Goal: Task Accomplishment & Management: Complete application form

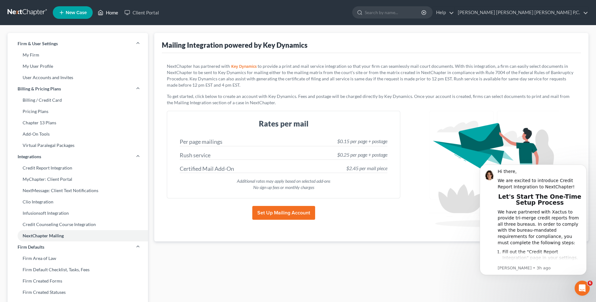
click at [110, 13] on link "Home" at bounding box center [108, 12] width 27 height 11
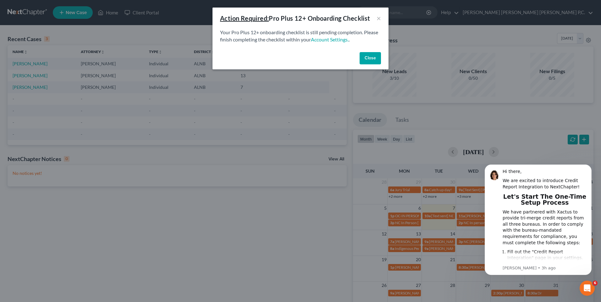
click at [366, 61] on button "Close" at bounding box center [370, 58] width 21 height 13
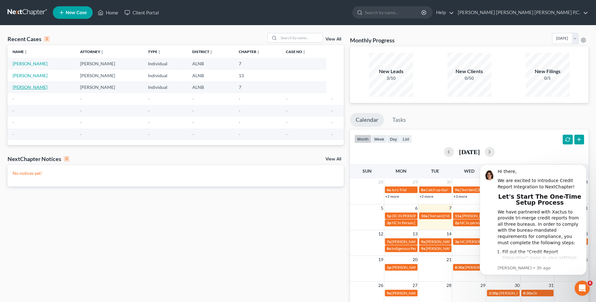
click at [28, 88] on link "[PERSON_NAME]" at bounding box center [30, 87] width 35 height 5
select select "0"
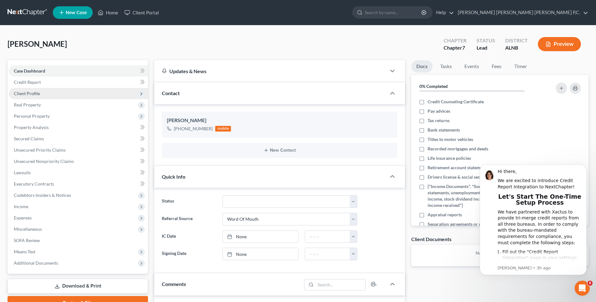
click at [142, 95] on icon at bounding box center [141, 93] width 5 height 5
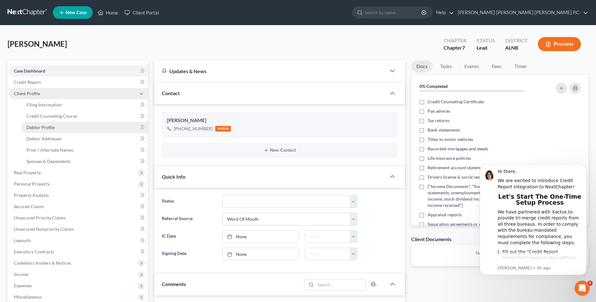
click at [99, 127] on link "Debtor Profile" at bounding box center [84, 127] width 127 height 11
select select "0"
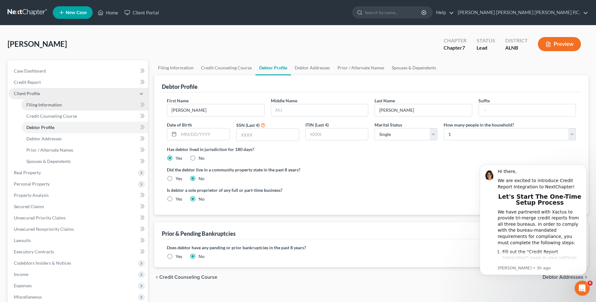
click at [85, 106] on link "Filing Information" at bounding box center [84, 104] width 127 height 11
select select "1"
select select "0"
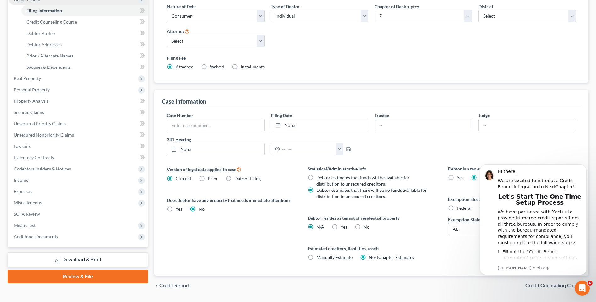
scroll to position [112, 0]
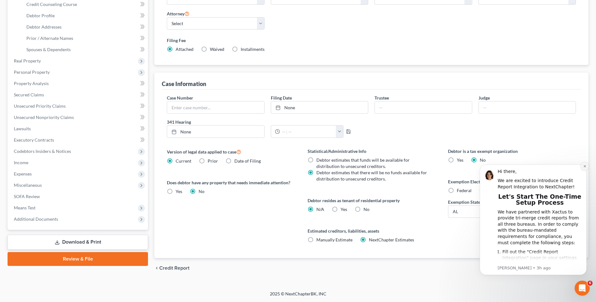
click at [583, 166] on icon "Dismiss notification" at bounding box center [584, 166] width 3 height 3
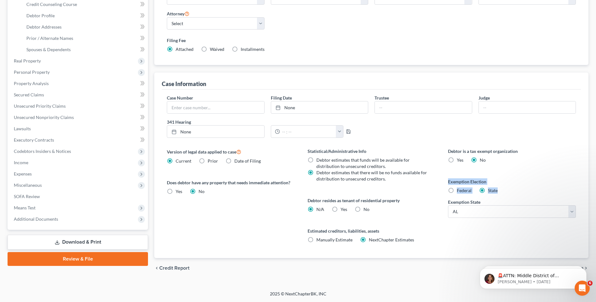
drag, startPoint x: 502, startPoint y: 189, endPoint x: 443, endPoint y: 181, distance: 59.3
click at [443, 181] on div "Debtor is a tax exempt organization Yes No Exemption Election Federal State Exe…" at bounding box center [512, 203] width 140 height 110
copy div "Exemption Election Federal State"
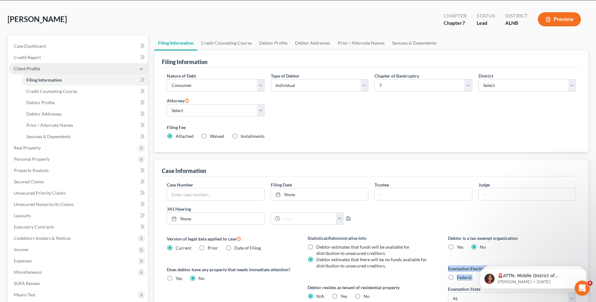
scroll to position [18, 0]
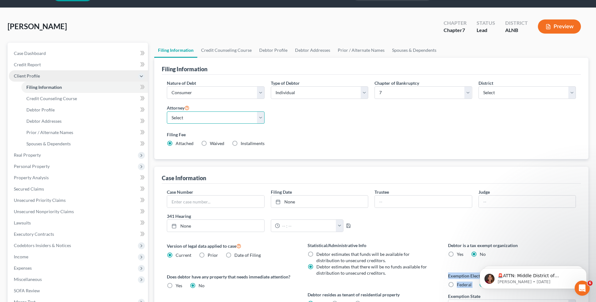
click at [259, 115] on select "Select Maleah durham - null Denise Mayer - ALNB" at bounding box center [215, 118] width 97 height 13
click at [50, 100] on span "Credit Counseling Course" at bounding box center [51, 98] width 51 height 5
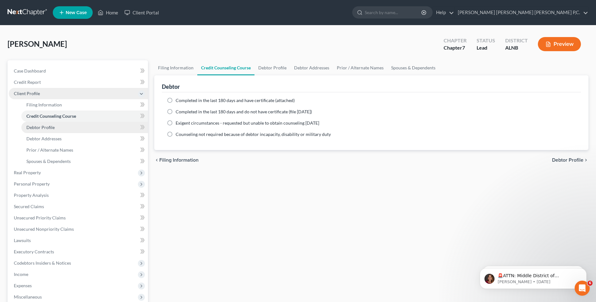
click at [43, 126] on span "Debtor Profile" at bounding box center [40, 127] width 28 height 5
select select "0"
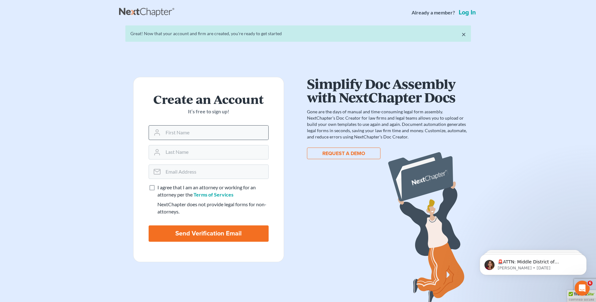
click at [160, 131] on icon at bounding box center [157, 133] width 8 height 8
click at [164, 133] on input "text" at bounding box center [215, 133] width 105 height 14
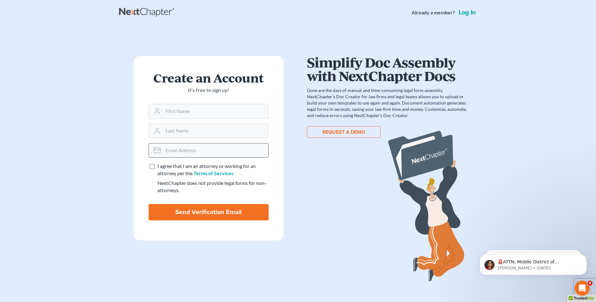
type input "Maleah"
type input "Durham"
type input "[PERSON_NAME][EMAIL_ADDRESS][DOMAIN_NAME]"
click at [465, 13] on link "Log in" at bounding box center [468, 12] width 20 height 6
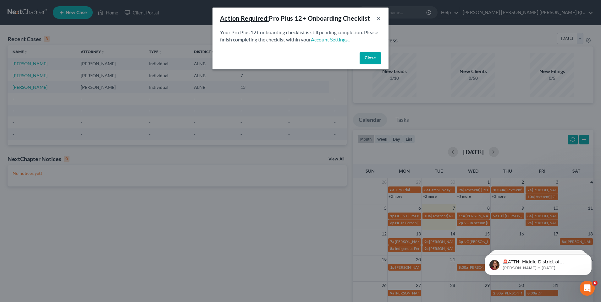
click at [381, 19] on button "×" at bounding box center [379, 18] width 4 height 8
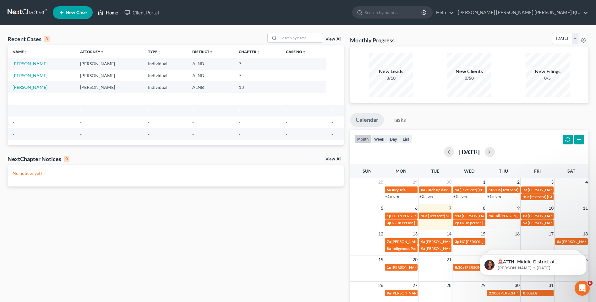
click at [109, 13] on link "Home" at bounding box center [108, 12] width 27 height 11
click at [454, 11] on link "Help" at bounding box center [443, 12] width 21 height 11
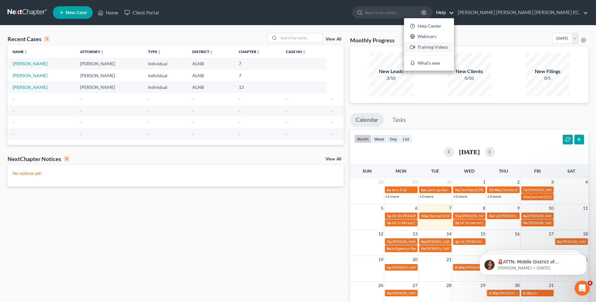
click at [454, 47] on link "Training Videos" at bounding box center [429, 47] width 50 height 11
